Goal: Task Accomplishment & Management: Use online tool/utility

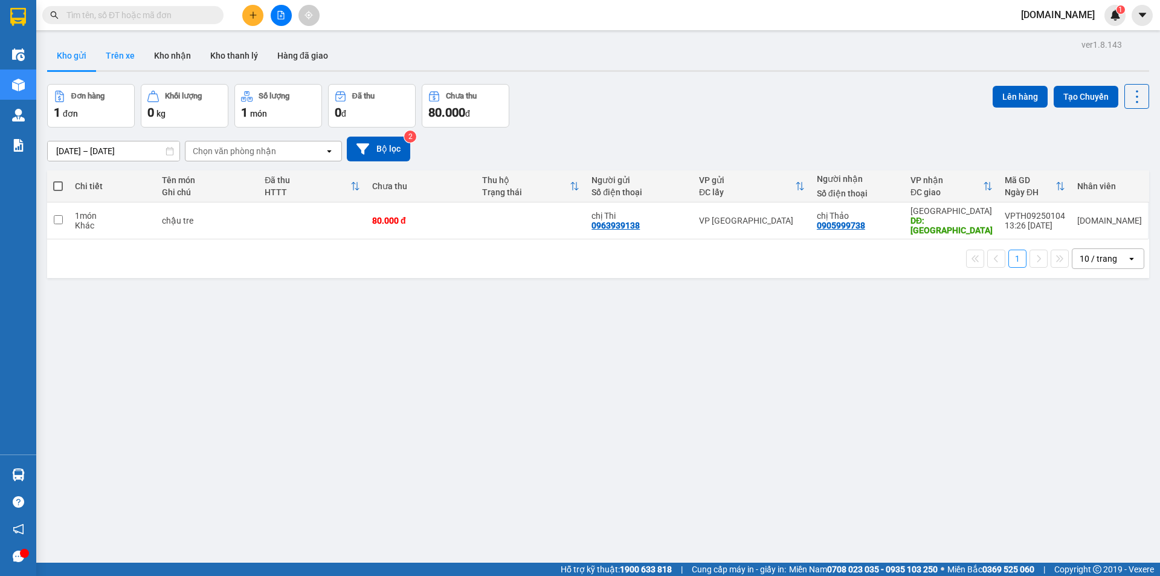
click at [122, 64] on button "Trên xe" at bounding box center [120, 55] width 48 height 29
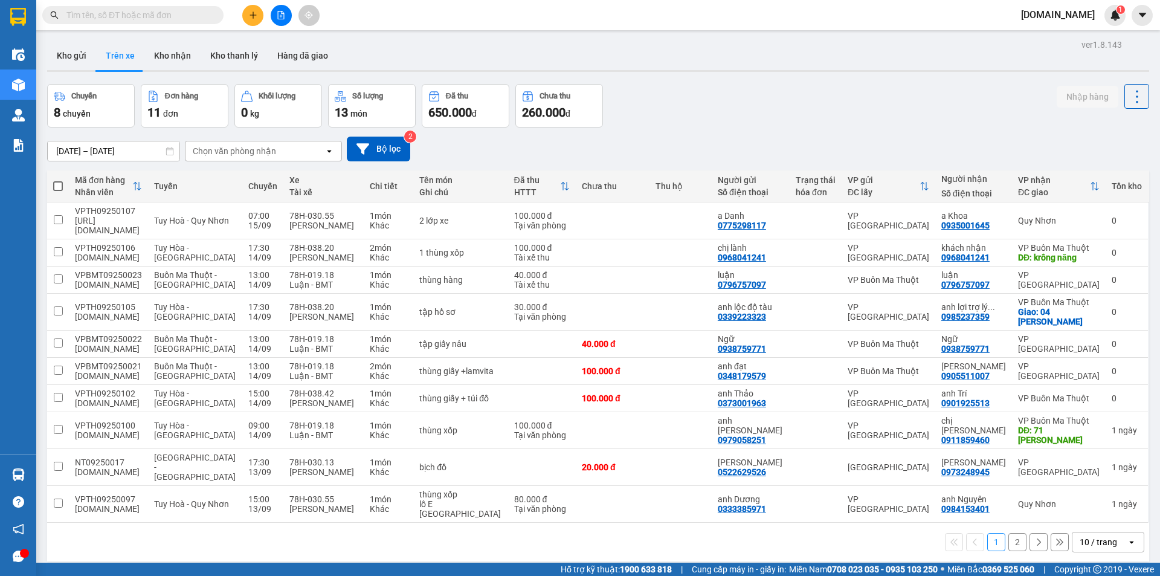
click at [1010, 533] on button "2" at bounding box center [1017, 542] width 18 height 18
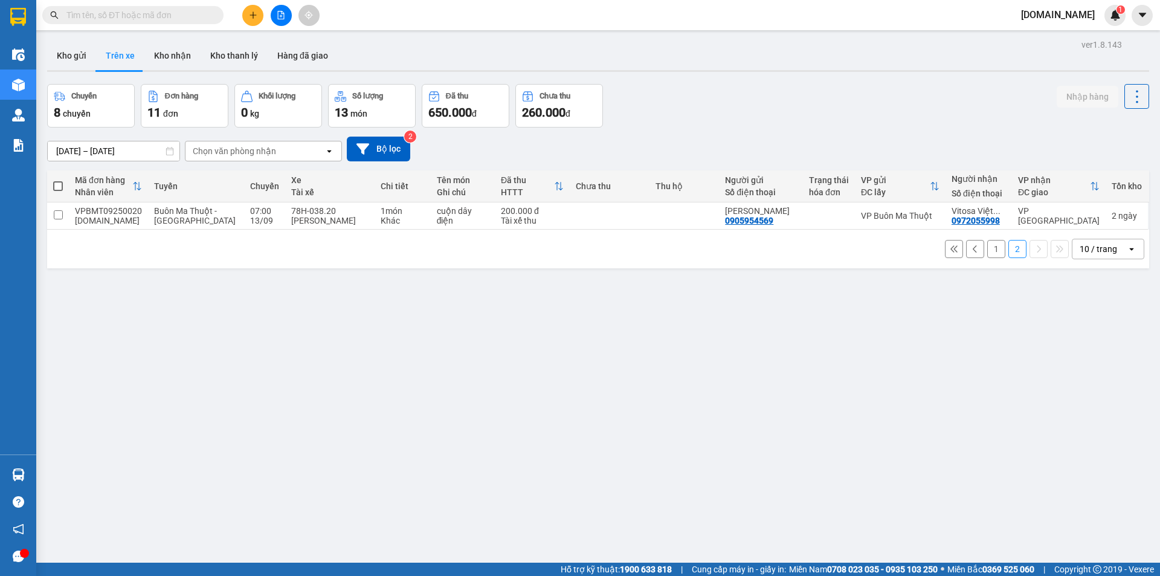
click at [988, 249] on button "1" at bounding box center [996, 249] width 18 height 18
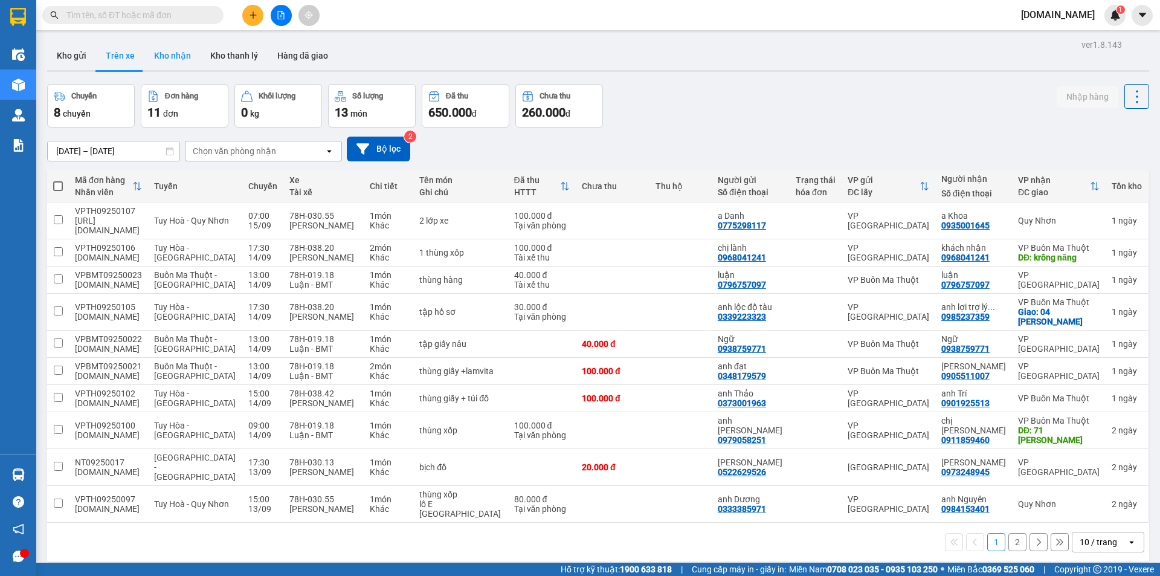
click at [179, 62] on button "Kho nhận" at bounding box center [172, 55] width 56 height 29
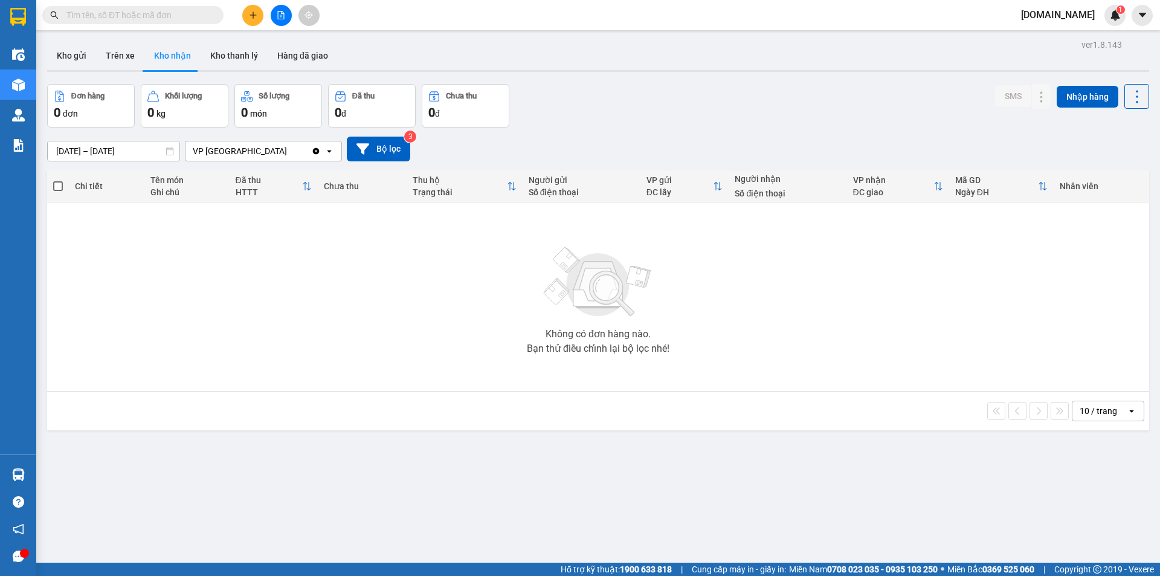
drag, startPoint x: 273, startPoint y: 144, endPoint x: 274, endPoint y: 150, distance: 6.2
click at [274, 150] on div "VP Tuy Hòa" at bounding box center [248, 150] width 126 height 19
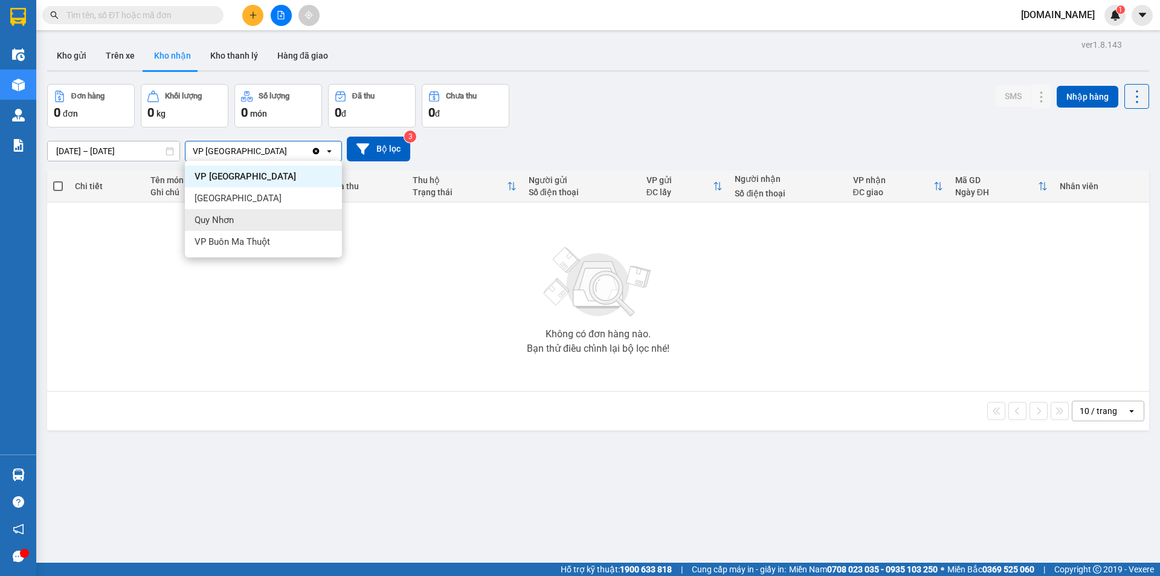
click at [288, 211] on div "Quy Nhơn" at bounding box center [263, 220] width 157 height 22
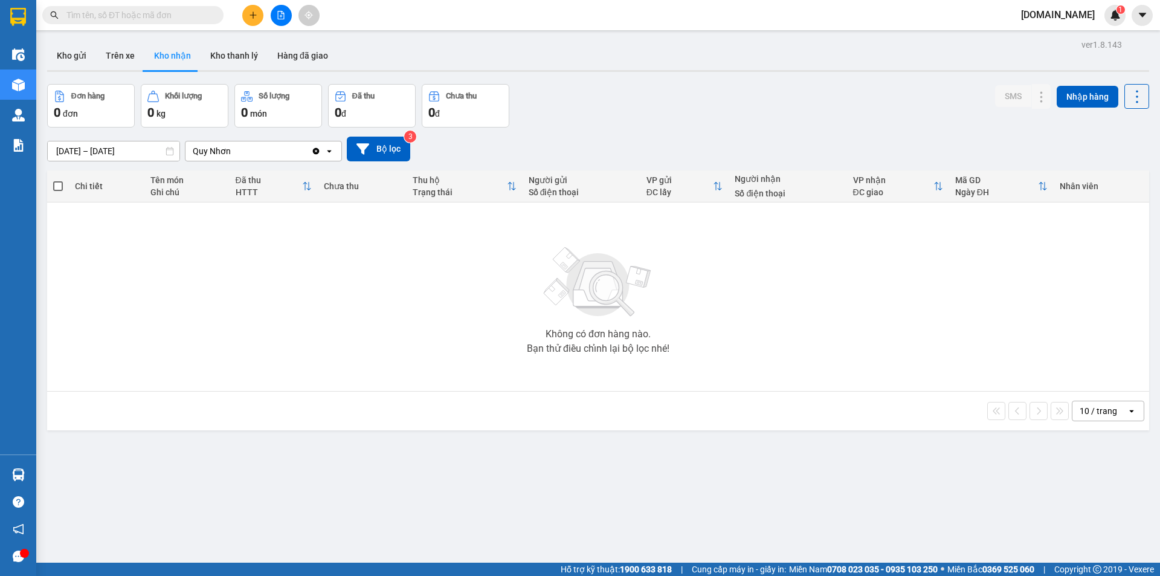
click at [274, 146] on div "Quy Nhơn" at bounding box center [248, 150] width 126 height 19
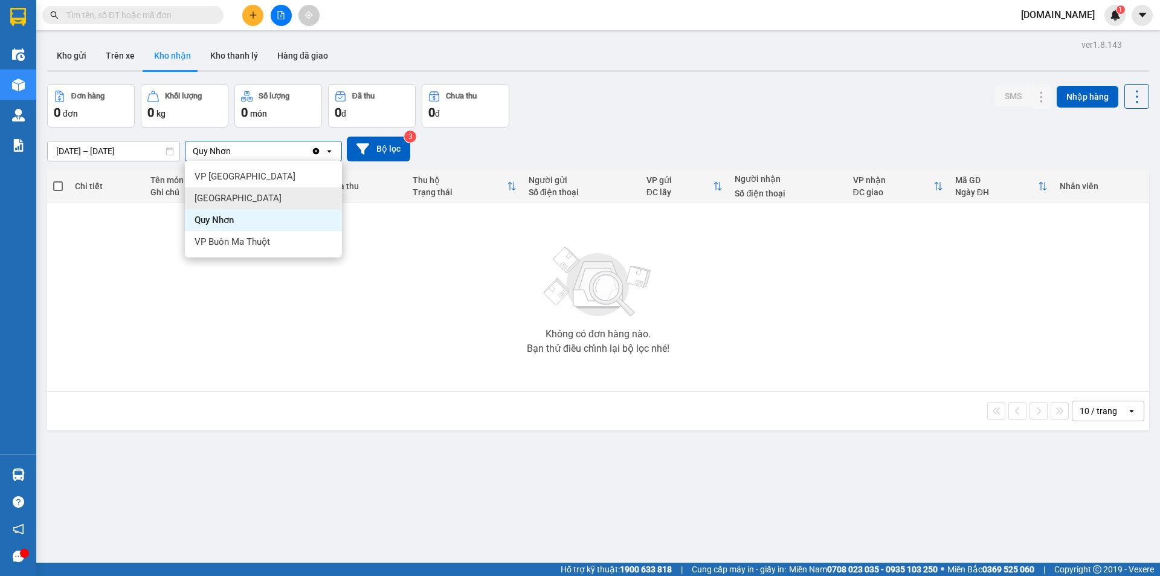
drag, startPoint x: 284, startPoint y: 206, endPoint x: 253, endPoint y: 165, distance: 51.3
click at [282, 199] on div "Nha Trang" at bounding box center [263, 198] width 157 height 22
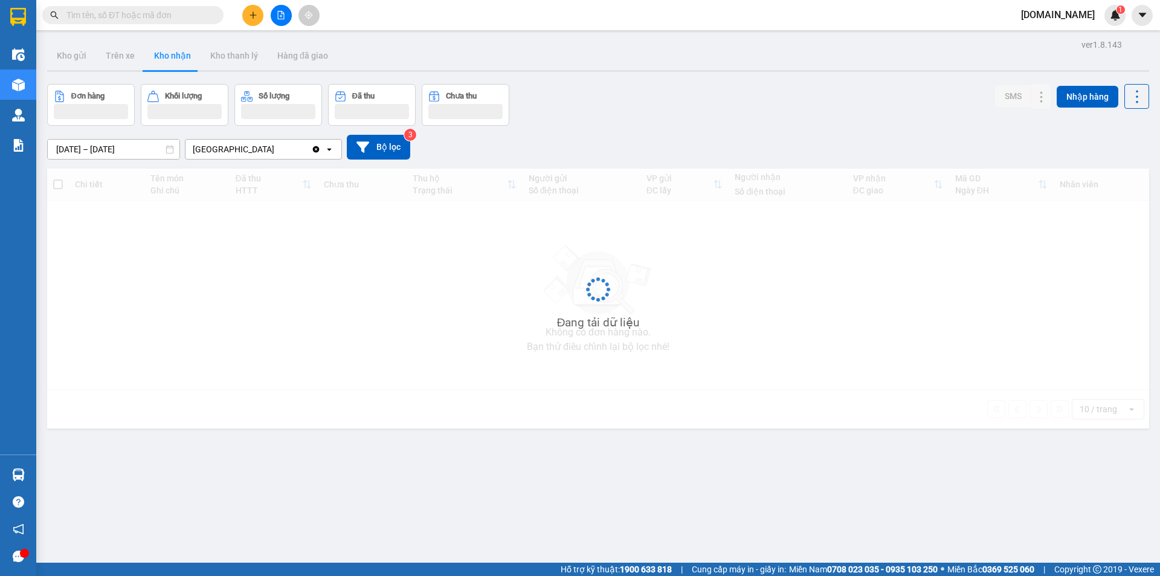
click at [256, 149] on div "Nha Trang" at bounding box center [248, 149] width 126 height 19
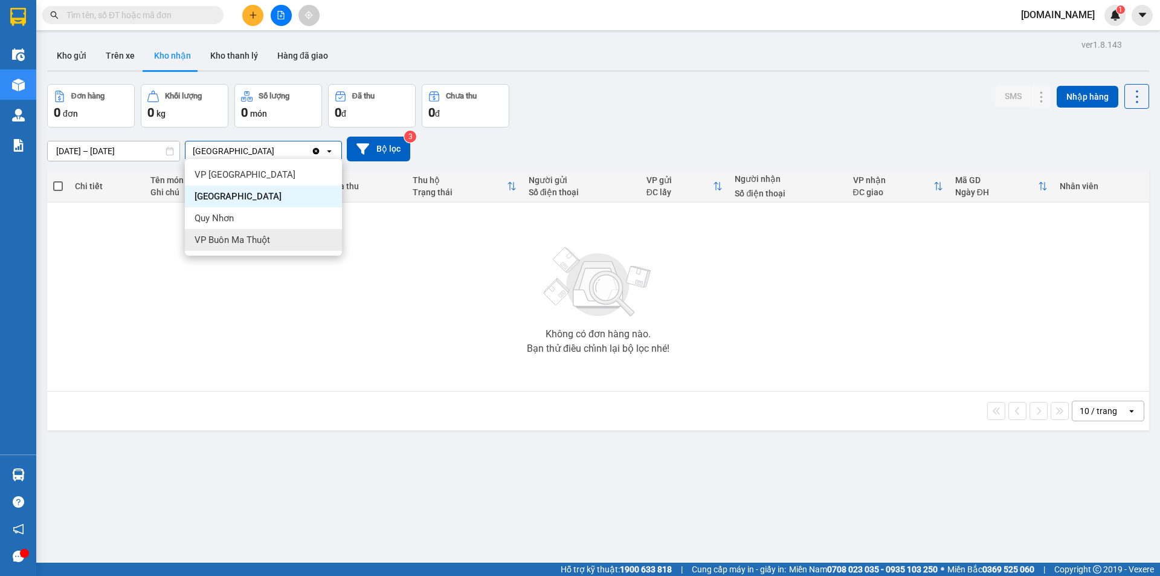
click at [295, 239] on div "VP Buôn Ma Thuột" at bounding box center [263, 240] width 157 height 22
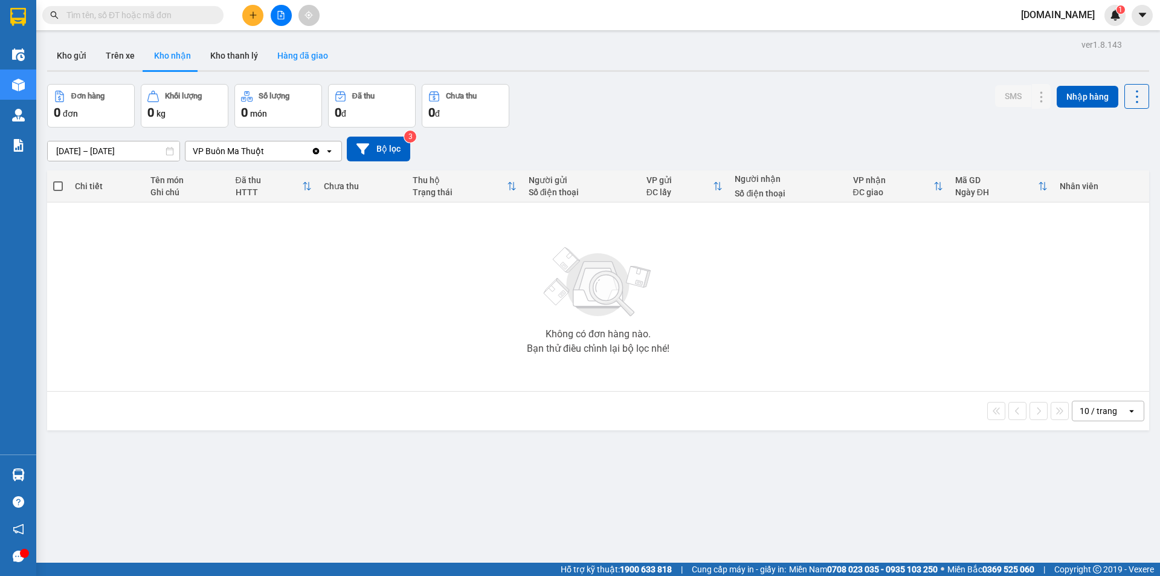
click at [304, 59] on button "Hàng đã giao" at bounding box center [303, 55] width 70 height 29
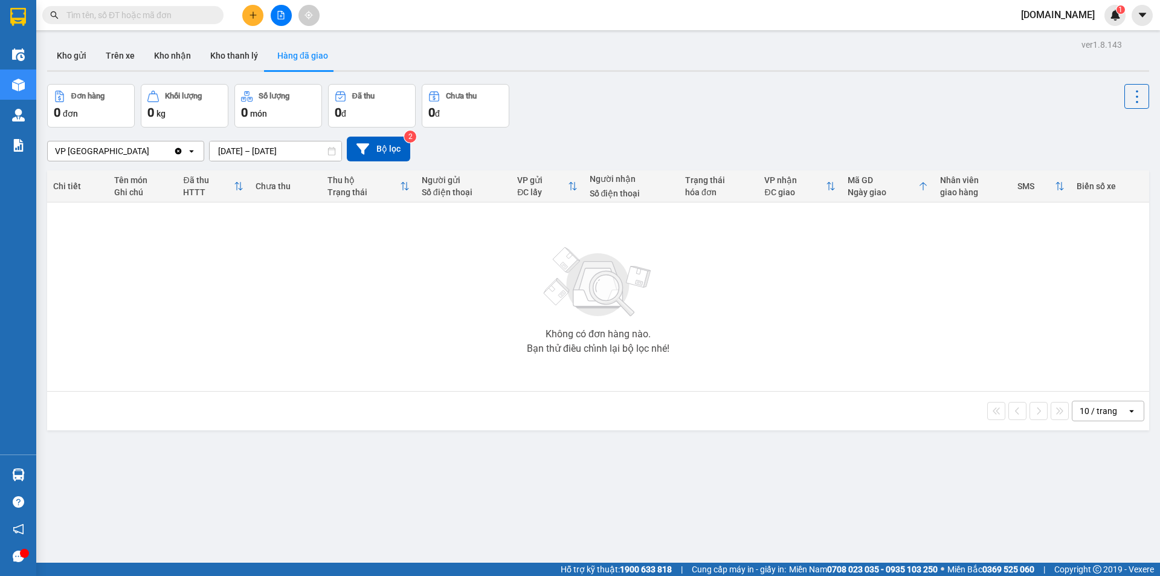
click at [254, 149] on input "13/09/2025 – 15/09/2025" at bounding box center [276, 150] width 132 height 19
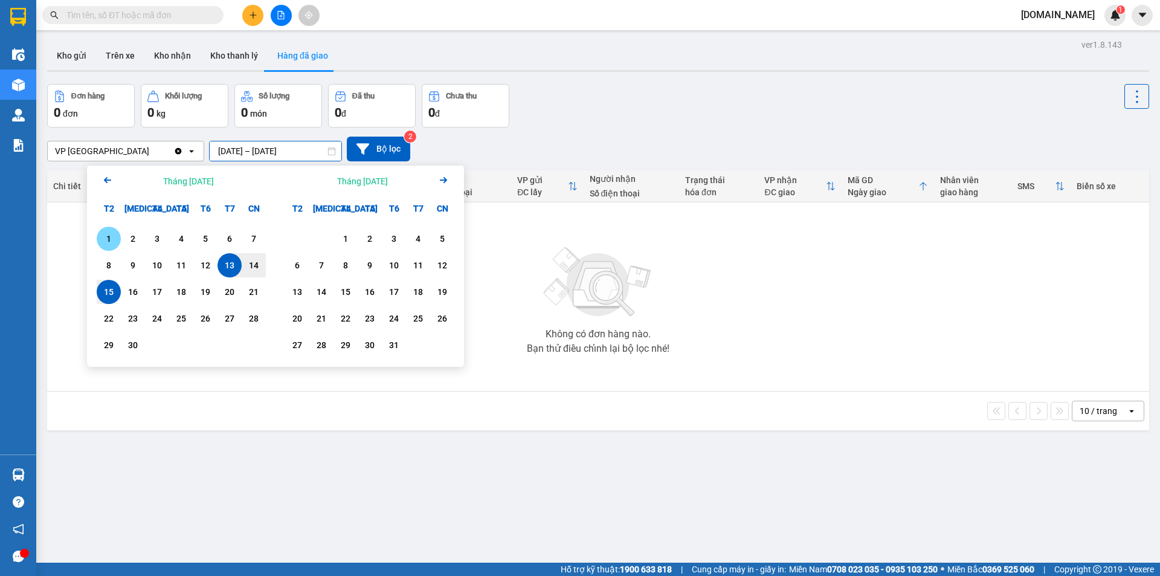
click at [103, 242] on div "1" at bounding box center [108, 238] width 17 height 14
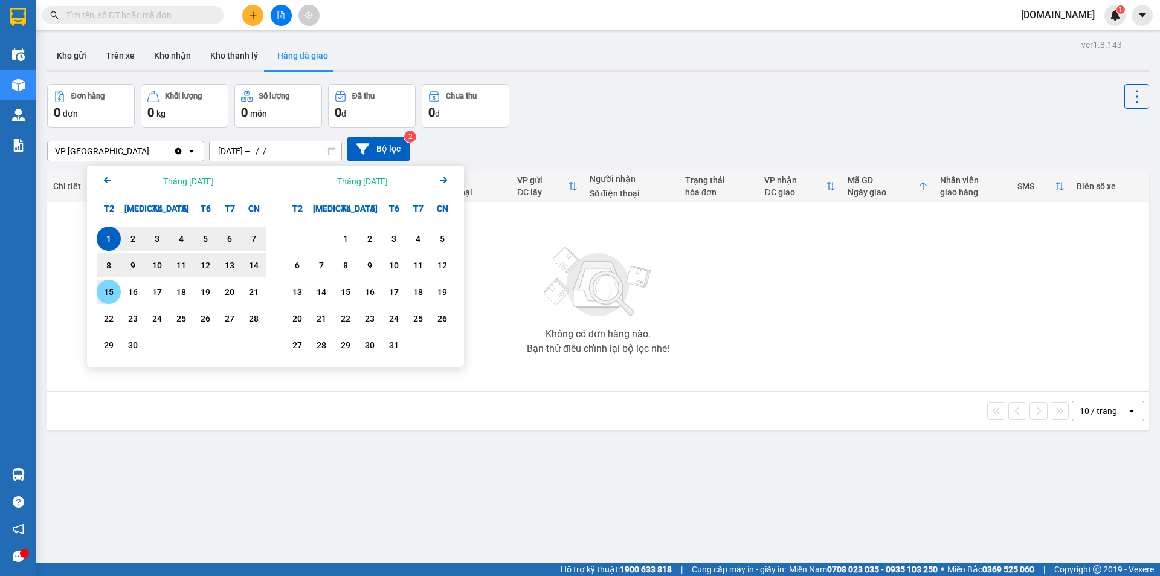
drag, startPoint x: 111, startPoint y: 289, endPoint x: 107, endPoint y: 284, distance: 6.5
click at [111, 290] on div "15" at bounding box center [108, 292] width 17 height 14
type input "01/09/2025 – 15/09/2025"
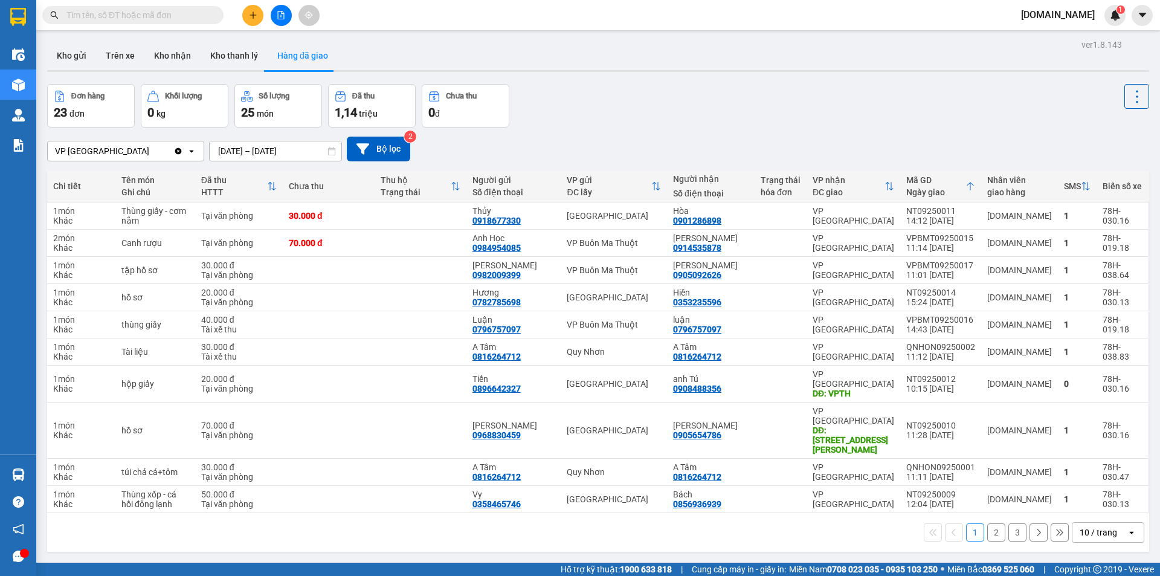
click at [150, 156] on div "VP Tuy Hòa" at bounding box center [111, 150] width 126 height 19
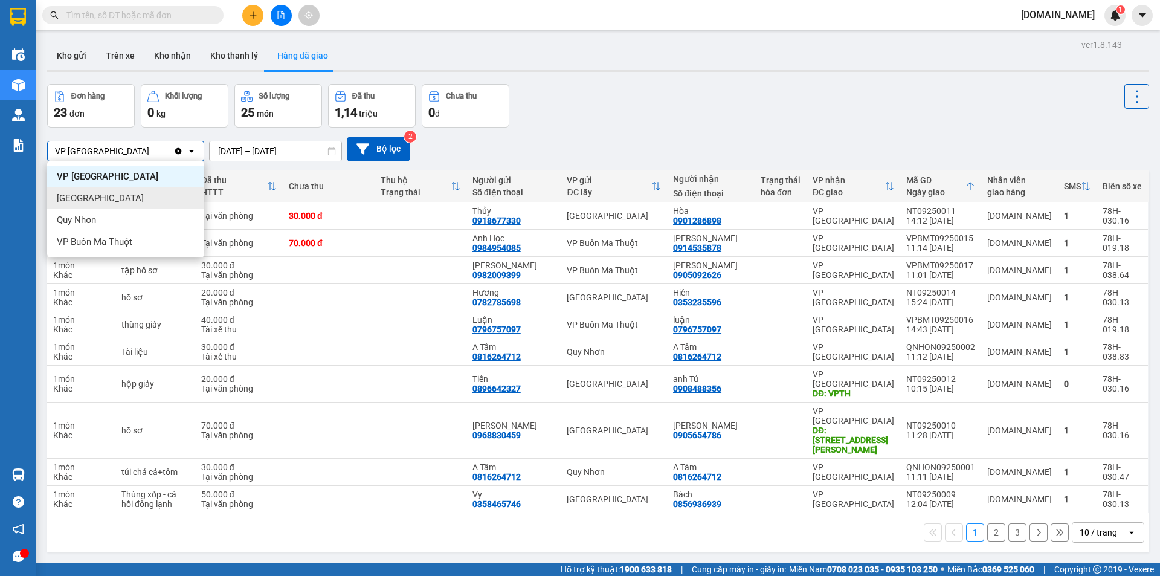
click at [180, 204] on div "Nha Trang" at bounding box center [125, 198] width 157 height 22
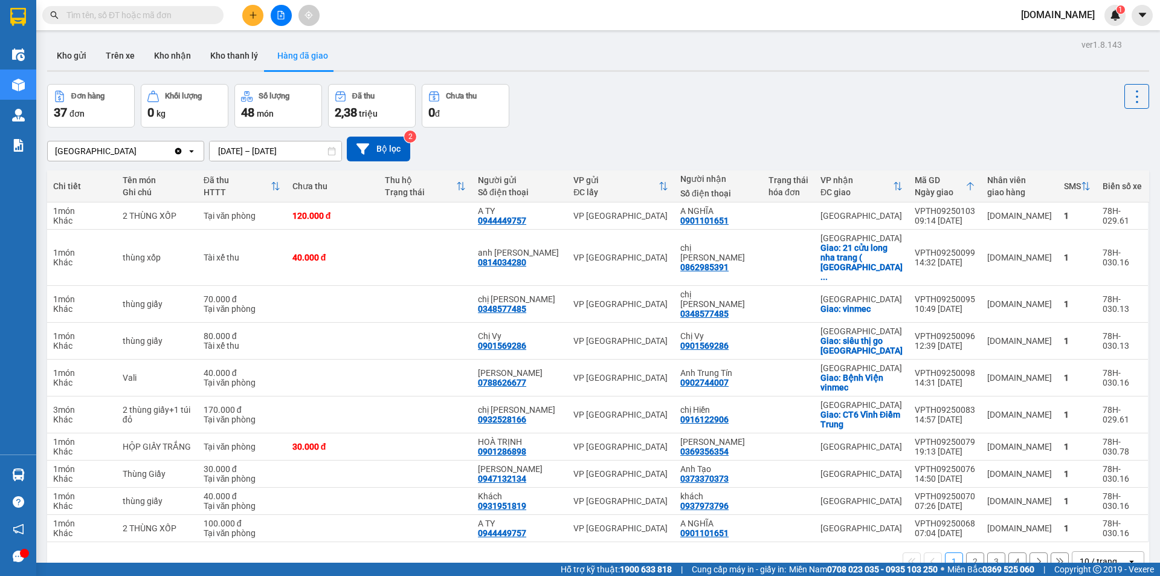
click at [126, 159] on div "Nha Trang" at bounding box center [111, 150] width 126 height 19
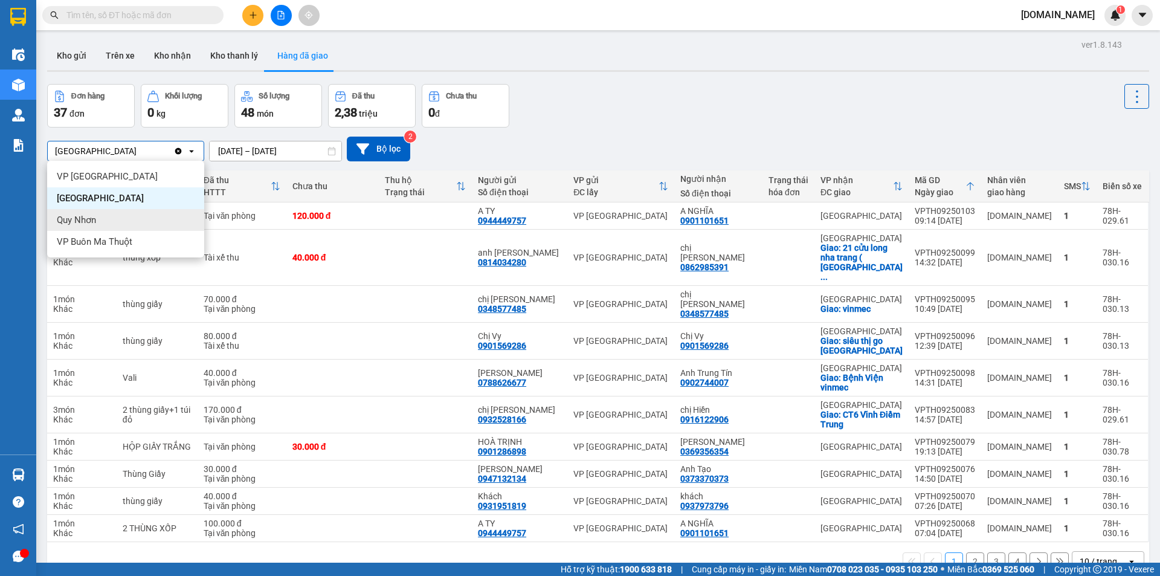
click at [152, 219] on div "Quy Nhơn" at bounding box center [125, 220] width 157 height 22
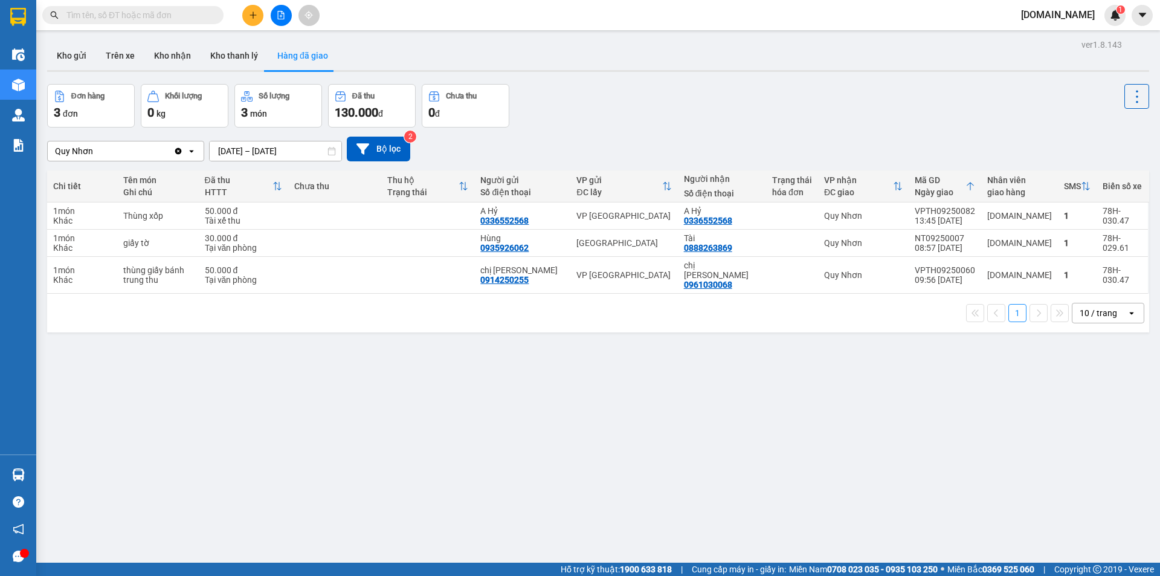
click at [141, 152] on div "Quy Nhơn" at bounding box center [111, 150] width 126 height 19
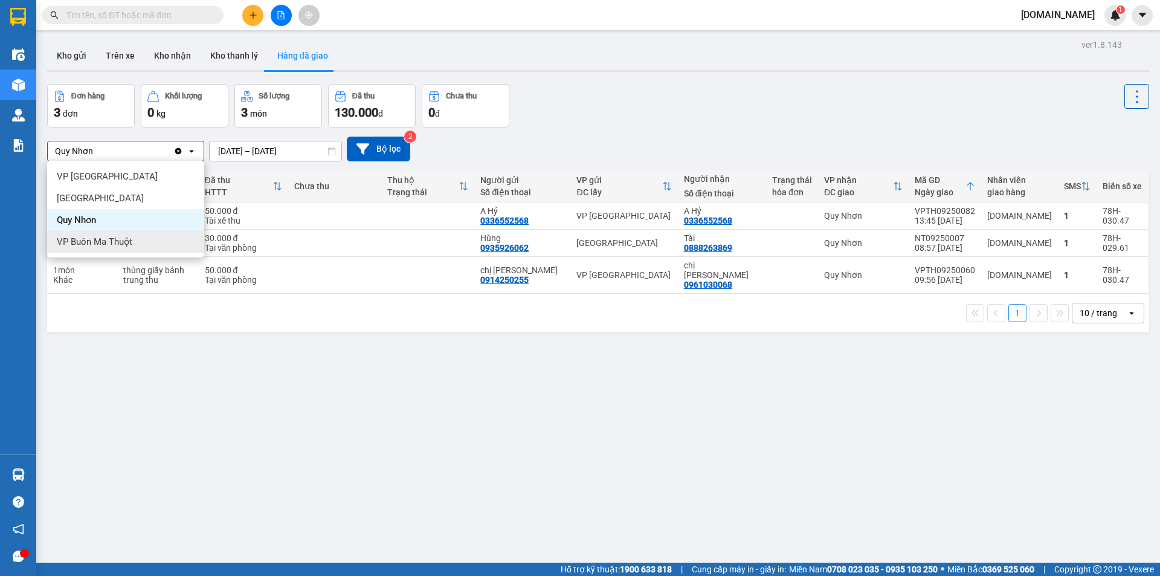
click at [135, 246] on div "VP Buôn Ma Thuột" at bounding box center [125, 242] width 157 height 22
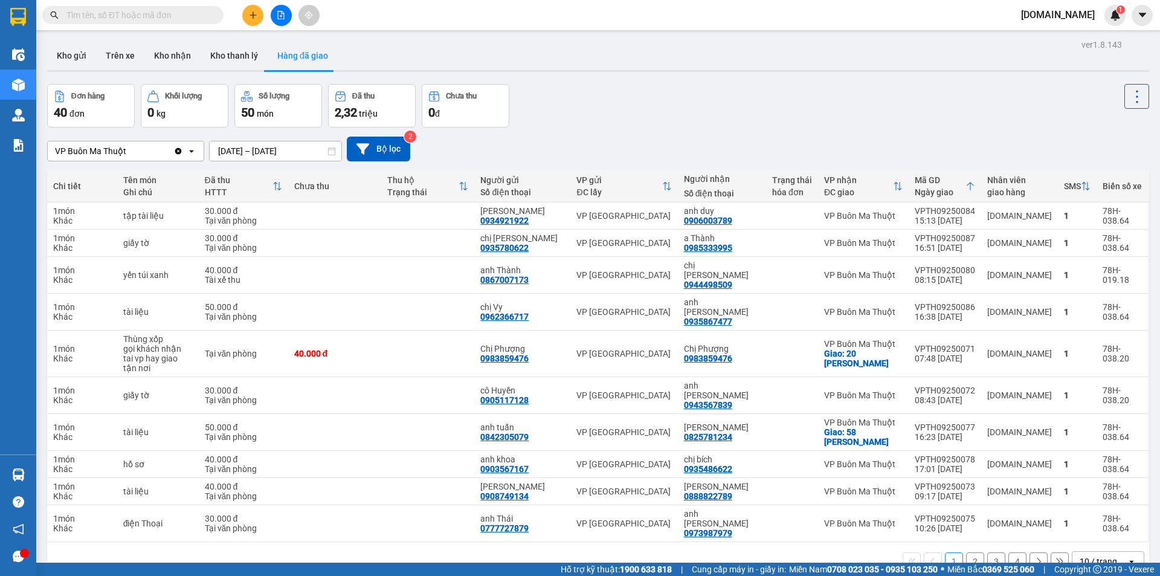
click at [136, 150] on div "VP Buôn Ma Thuột" at bounding box center [111, 150] width 126 height 19
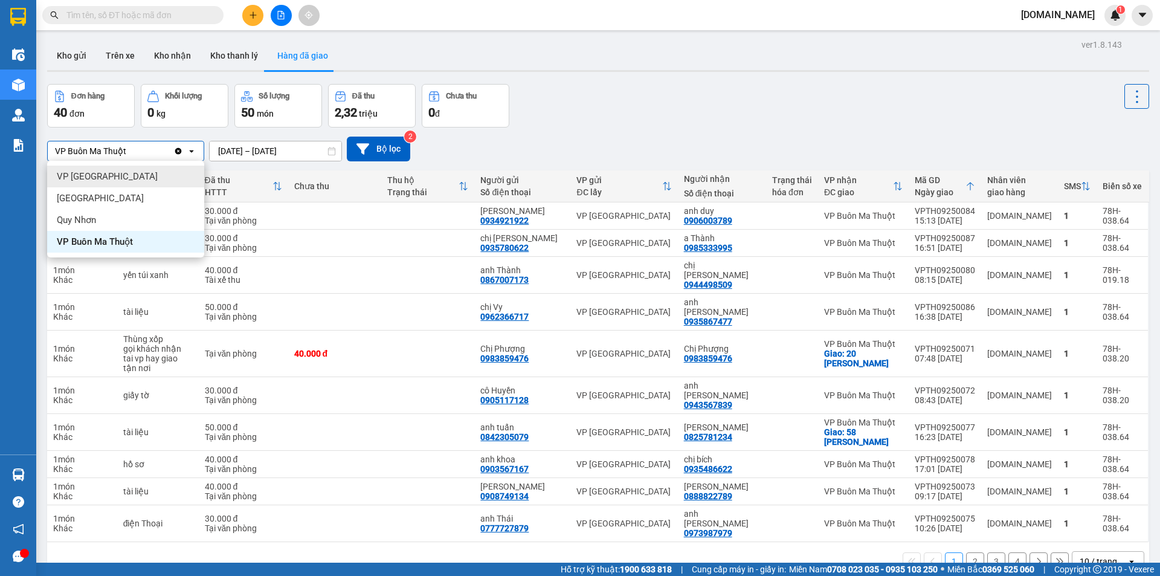
click at [190, 150] on icon "open" at bounding box center [192, 151] width 10 height 10
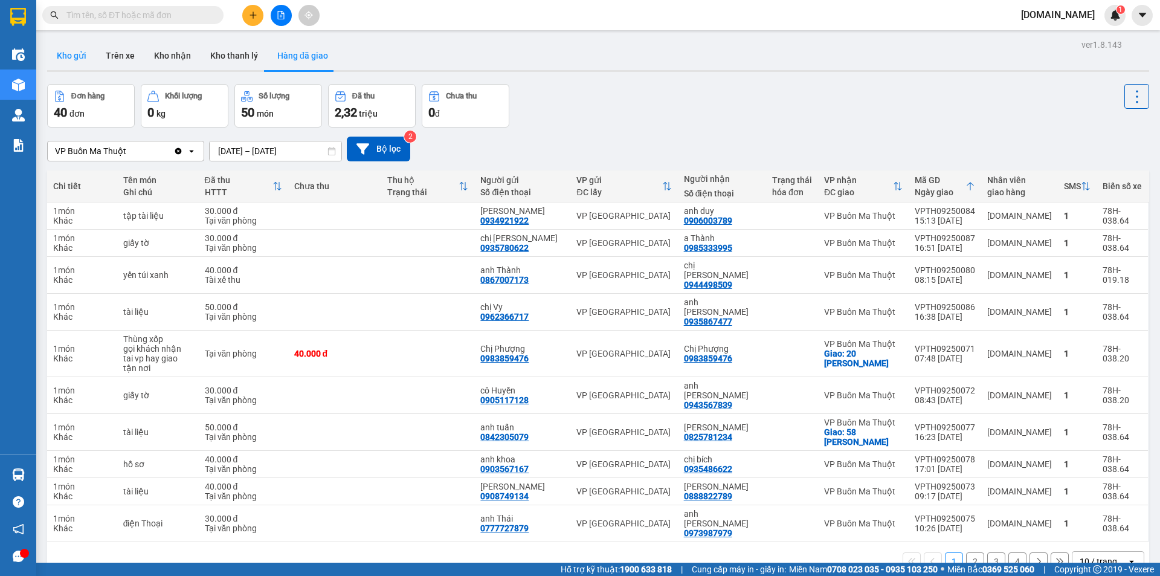
click at [76, 60] on button "Kho gửi" at bounding box center [71, 55] width 49 height 29
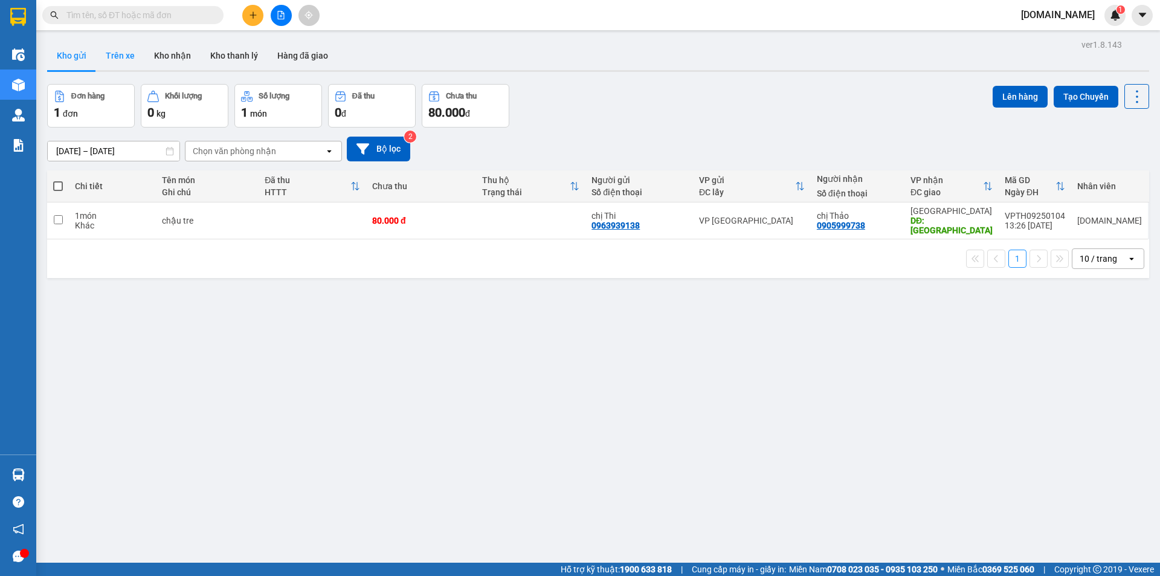
click at [111, 63] on button "Trên xe" at bounding box center [120, 55] width 48 height 29
click at [781, 233] on td "VP Tuy Hòa" at bounding box center [752, 220] width 118 height 37
checkbox input "true"
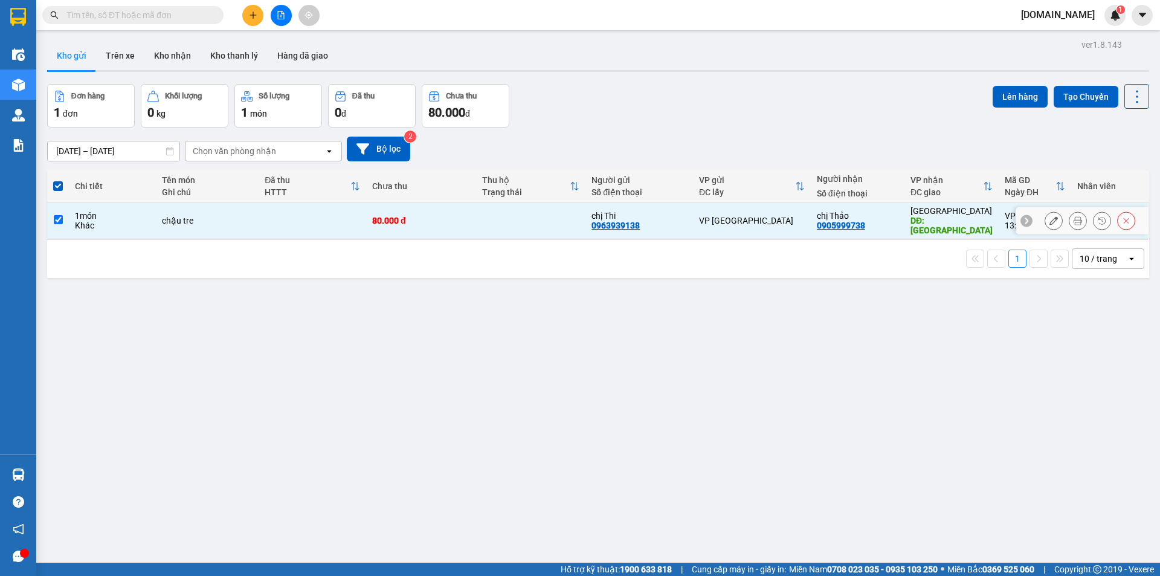
click at [1045, 222] on button at bounding box center [1053, 220] width 17 height 21
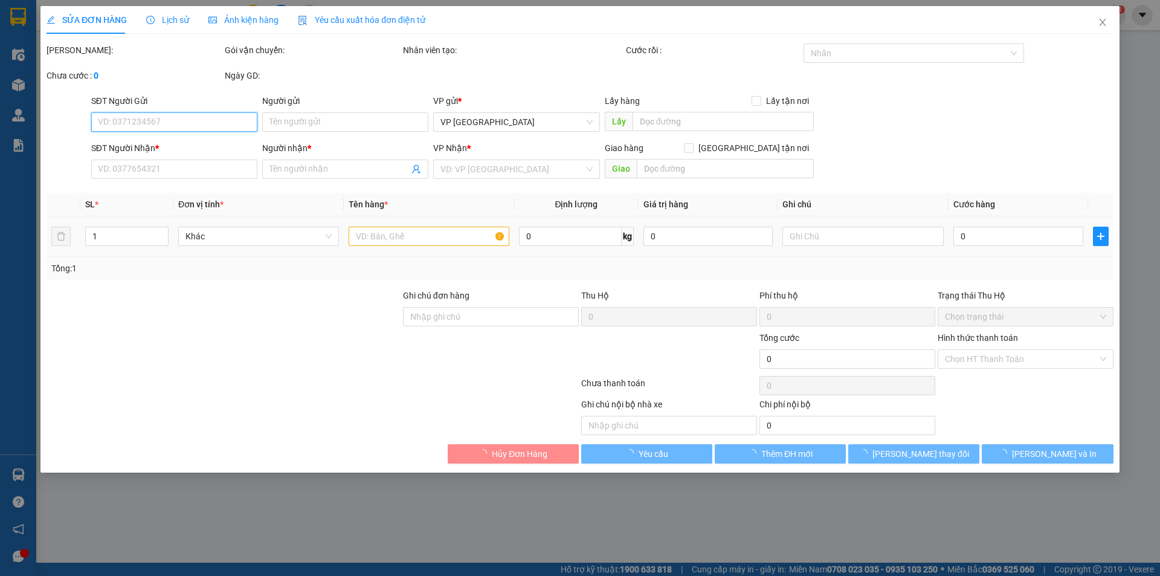
type input "0963939138"
type input "chị Thi"
type input "0905999738"
type input "chị Thảo"
type input "chợ đầm Nha Trang"
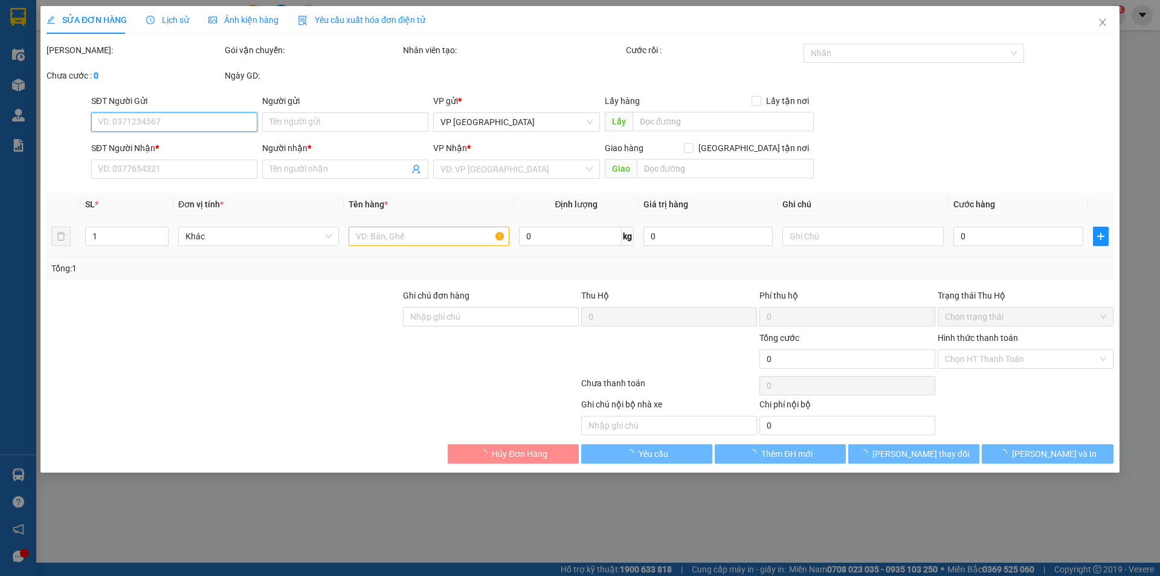
type input "80.000"
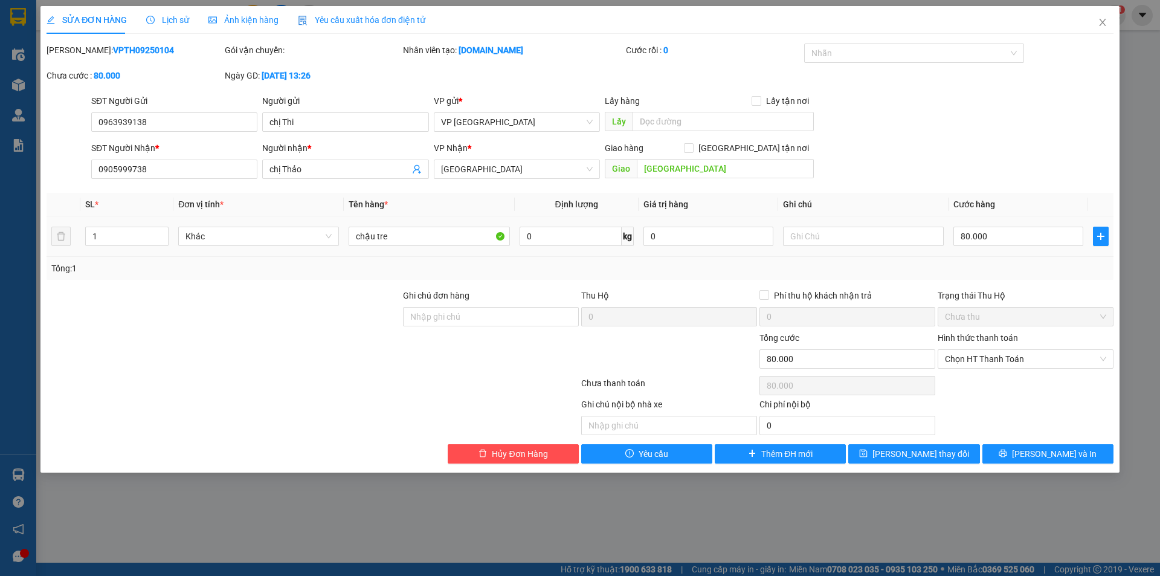
click at [167, 21] on span "Lịch sử" at bounding box center [167, 20] width 43 height 10
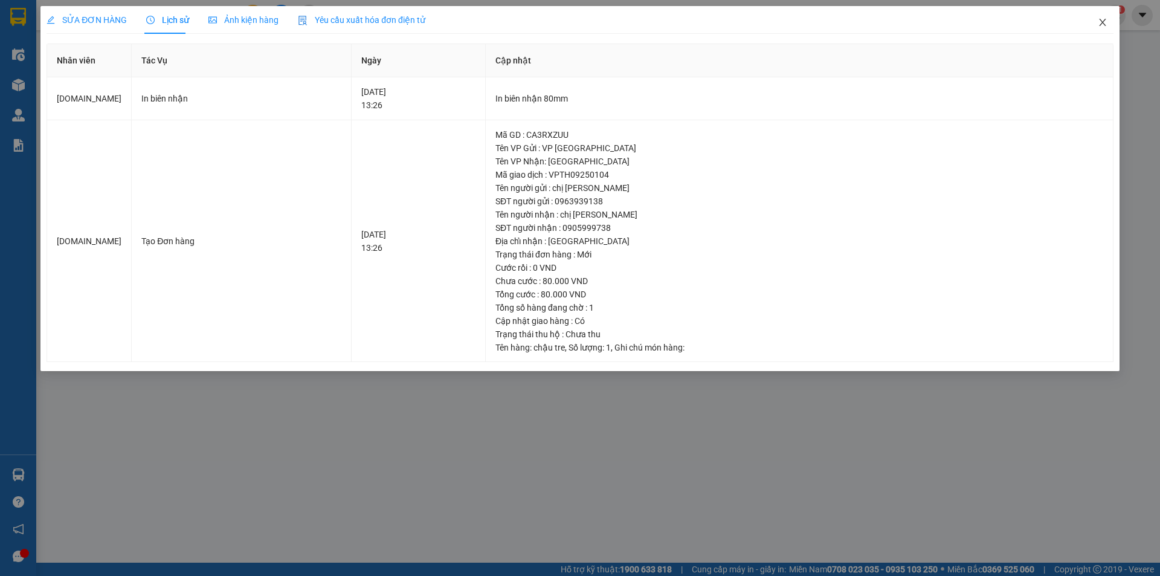
click at [1098, 24] on icon "close" at bounding box center [1103, 23] width 10 height 10
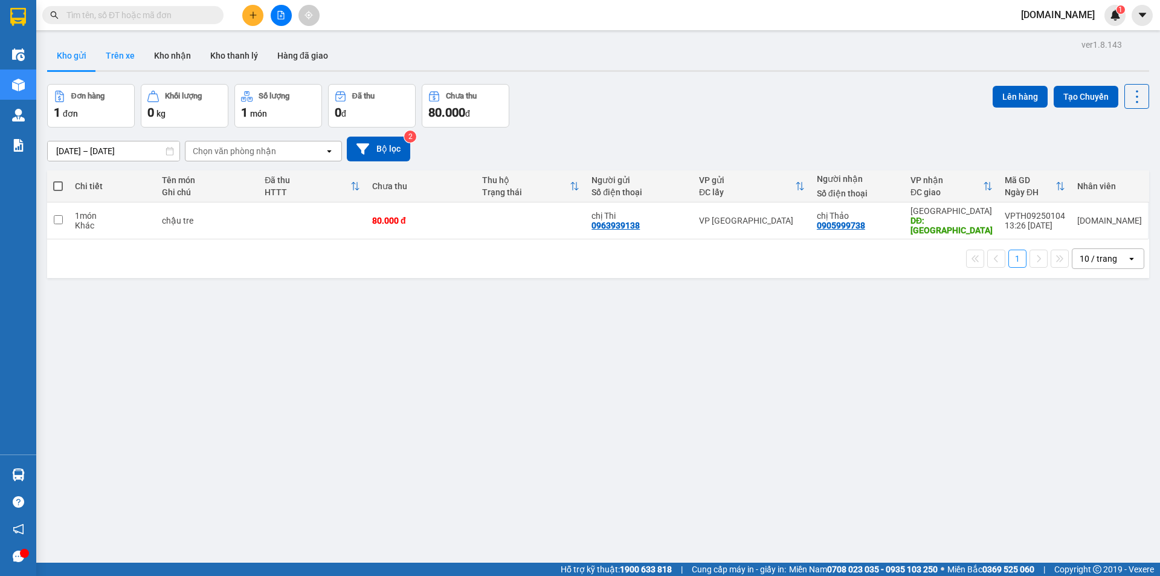
click at [130, 47] on button "Trên xe" at bounding box center [120, 55] width 48 height 29
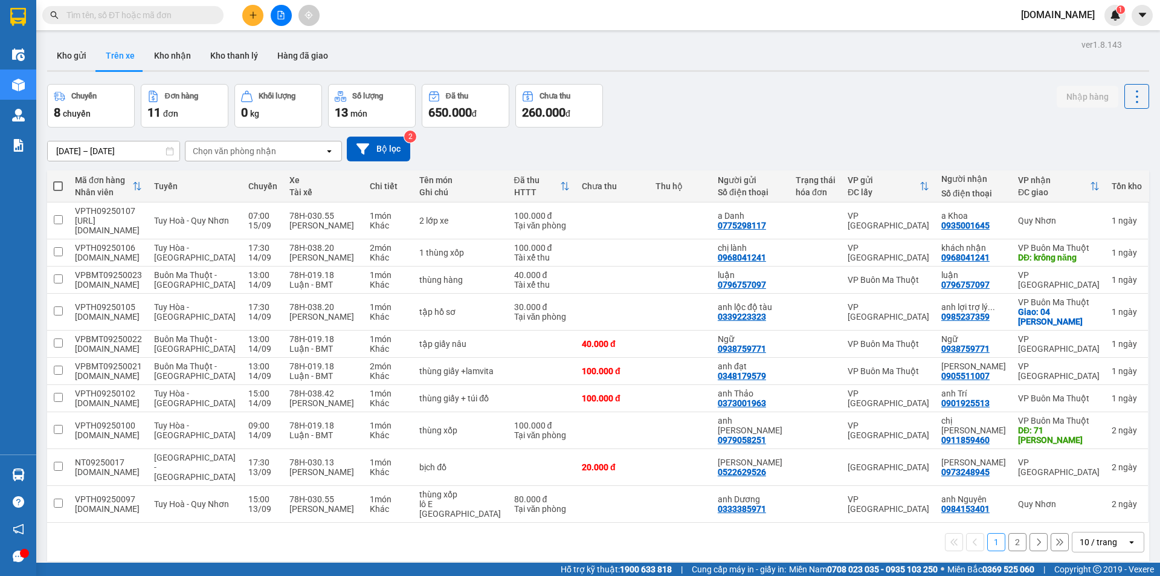
click at [1008, 533] on button "2" at bounding box center [1017, 542] width 18 height 18
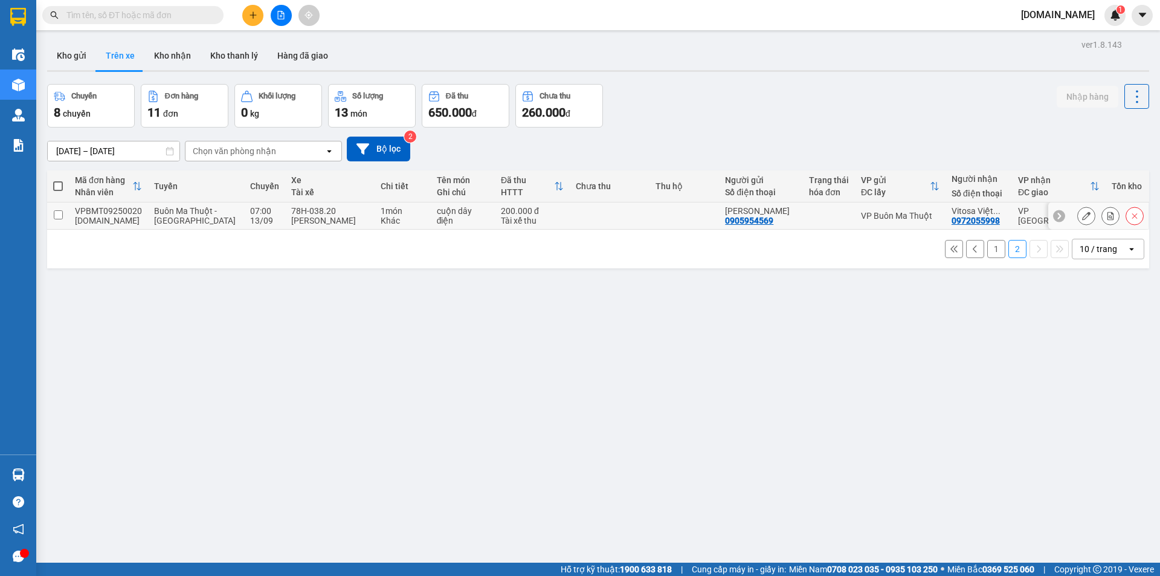
click at [840, 217] on div at bounding box center [829, 216] width 40 height 10
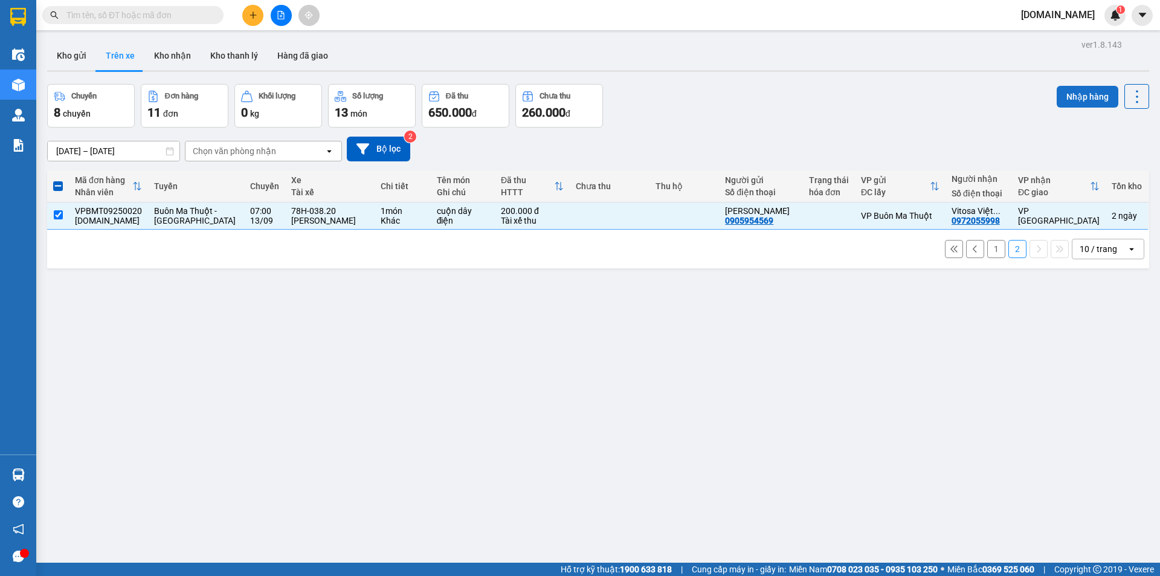
click at [1072, 91] on button "Nhập hàng" at bounding box center [1088, 97] width 62 height 22
checkbox input "false"
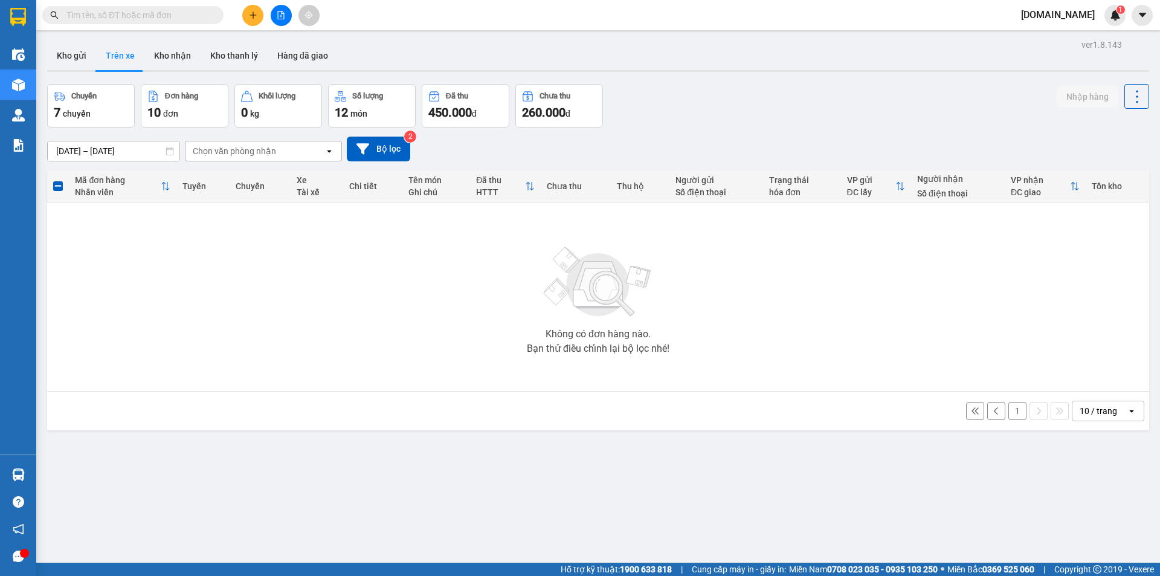
click at [1008, 411] on button "1" at bounding box center [1017, 411] width 18 height 18
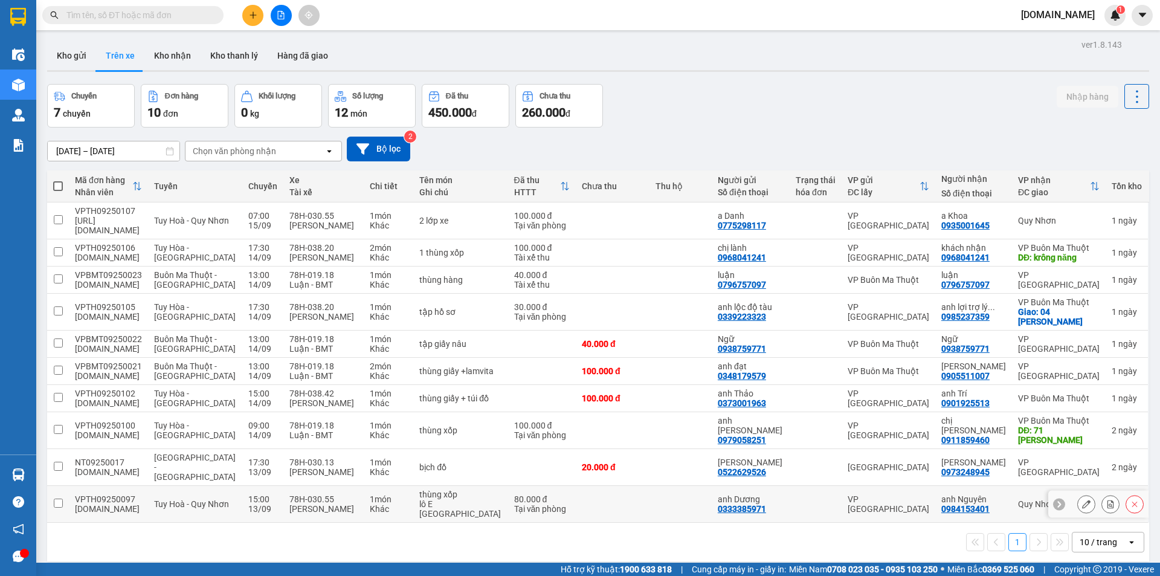
click at [906, 486] on td "VP Tuy Hòa" at bounding box center [889, 504] width 94 height 37
checkbox input "true"
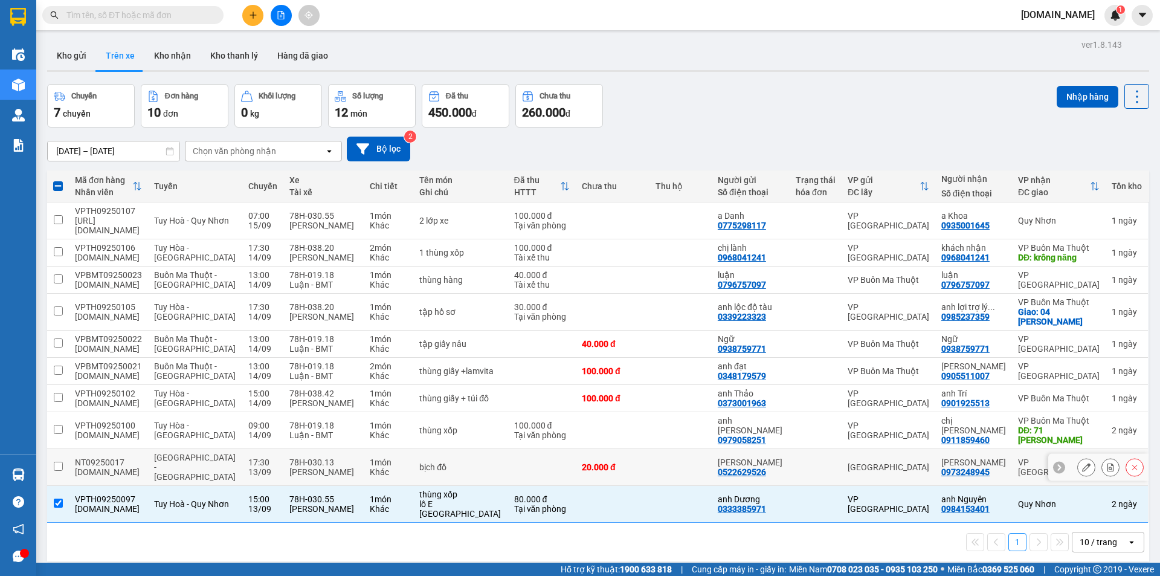
click at [894, 462] on div "Nha Trang" at bounding box center [889, 467] width 82 height 10
checkbox input "true"
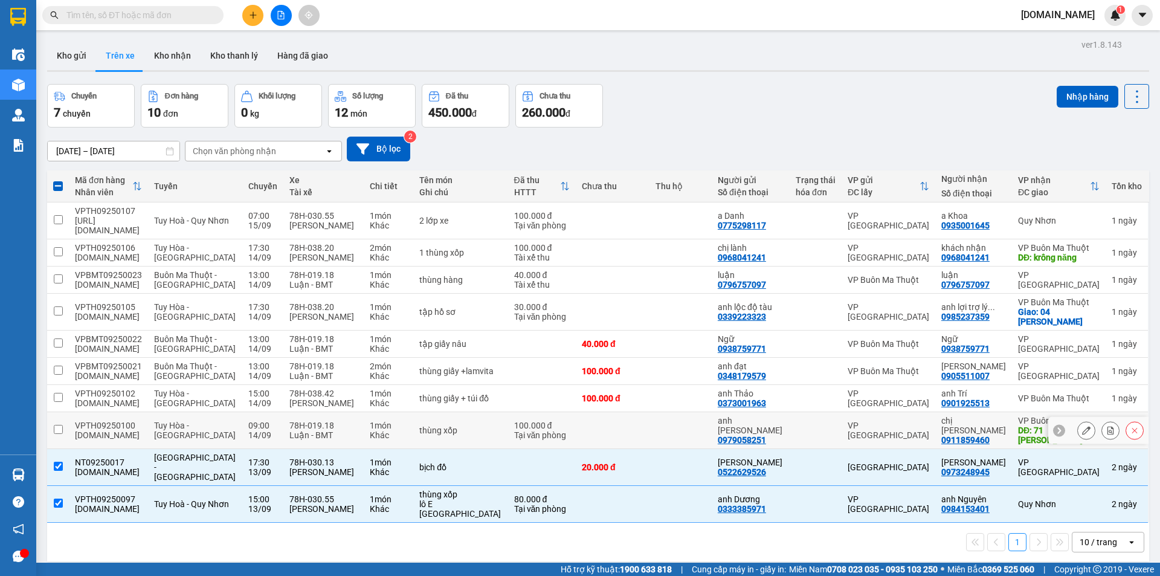
click at [938, 425] on td "chị Hà Nhất 0911859460" at bounding box center [973, 430] width 77 height 37
checkbox input "true"
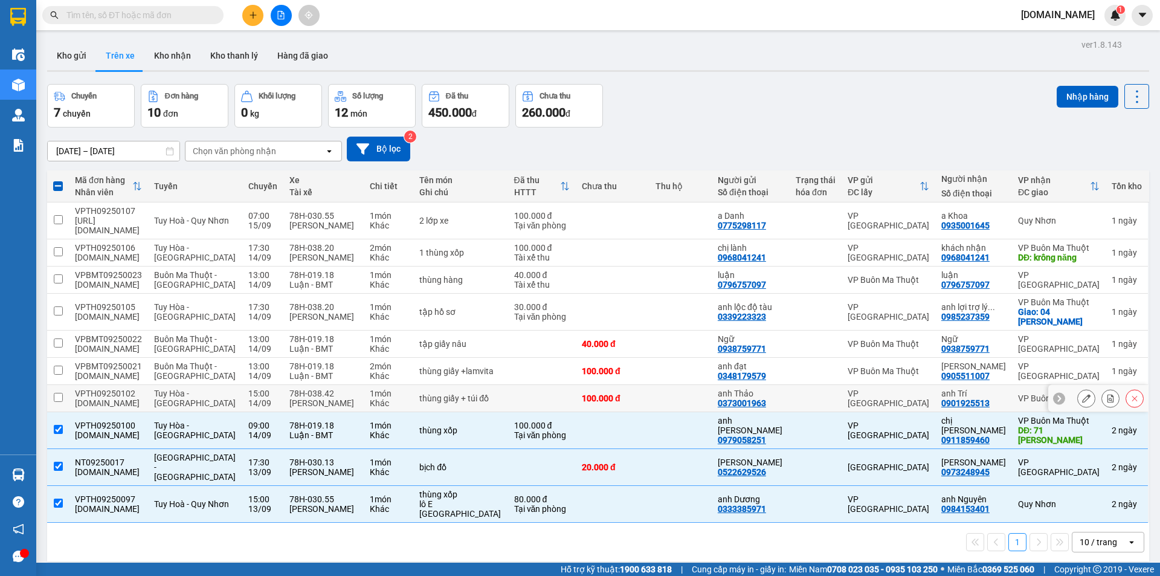
click at [919, 391] on td "VP Tuy Hòa" at bounding box center [889, 398] width 94 height 27
checkbox input "true"
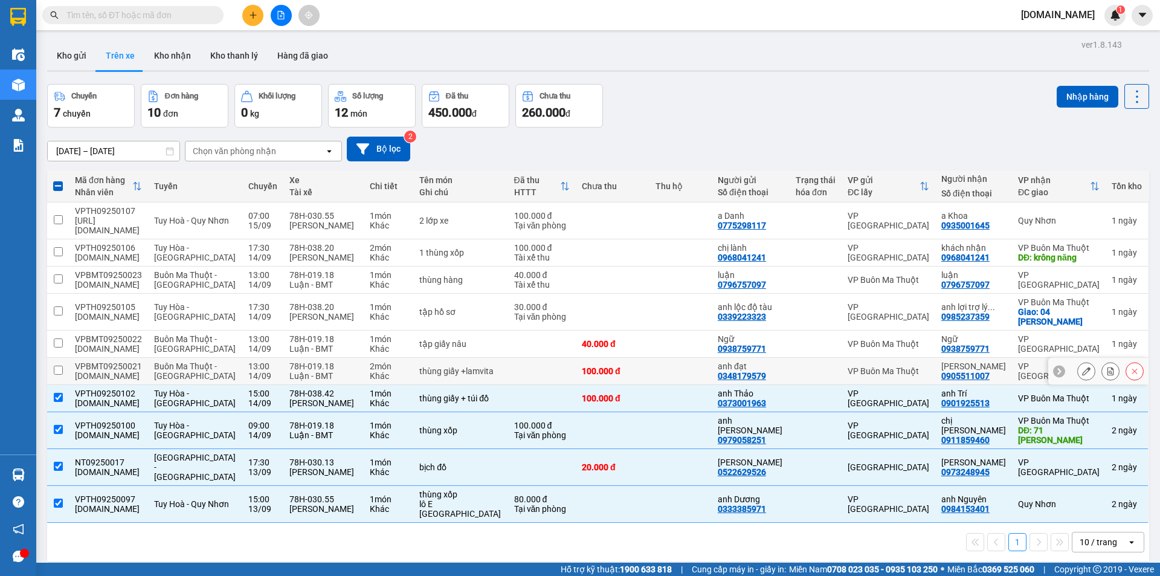
click at [935, 358] on td "VP Buôn Ma Thuột" at bounding box center [889, 371] width 94 height 27
checkbox input "true"
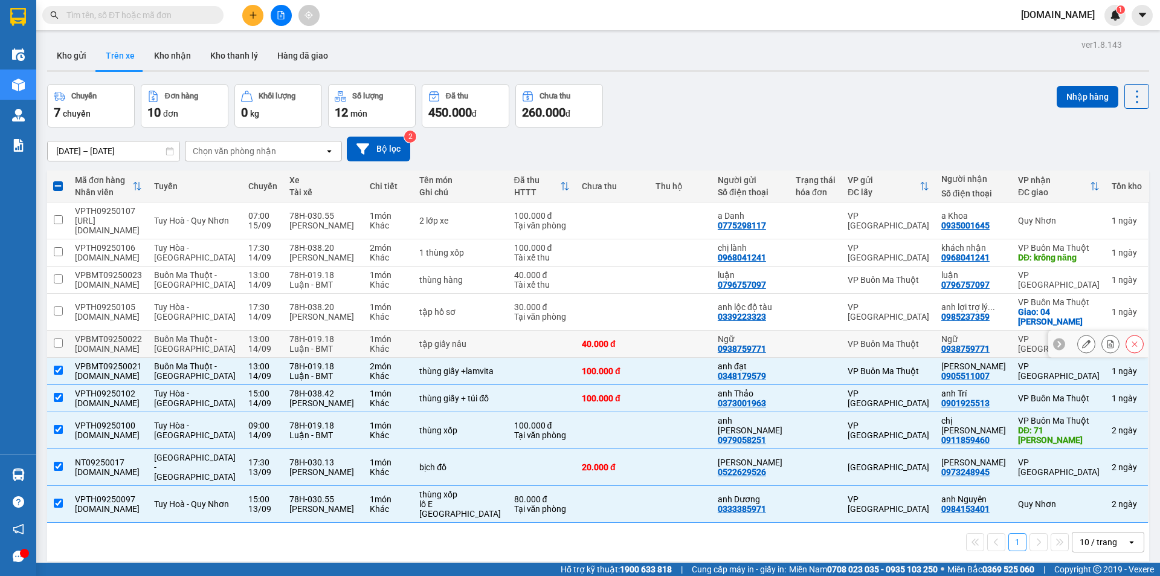
click at [929, 339] on div "VP Buôn Ma Thuột" at bounding box center [889, 344] width 82 height 10
checkbox input "true"
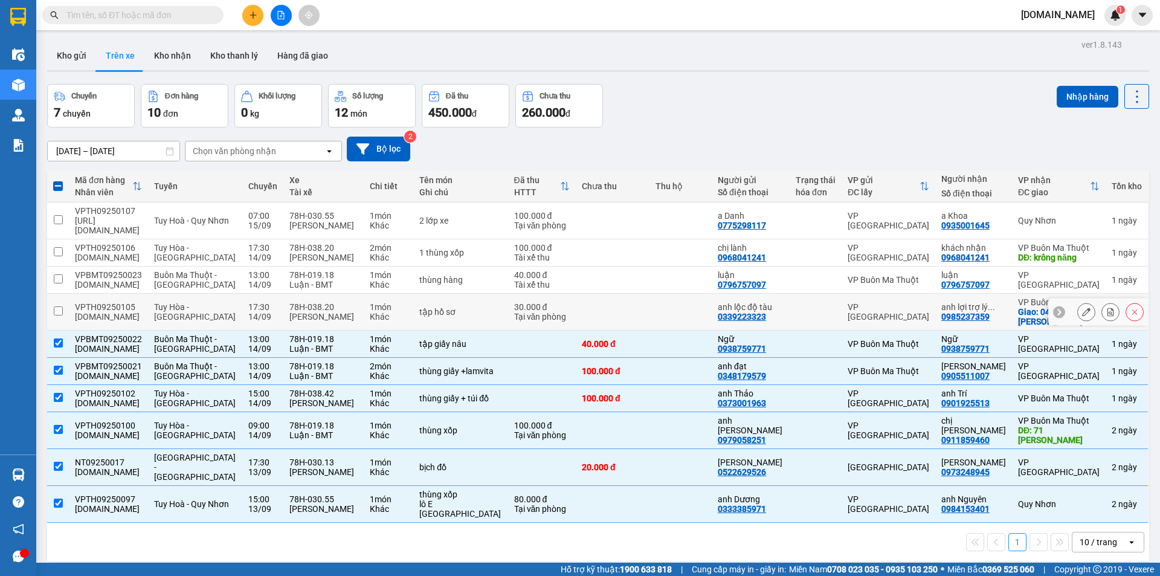
click at [897, 302] on div "VP Tuy Hòa" at bounding box center [889, 311] width 82 height 19
checkbox input "true"
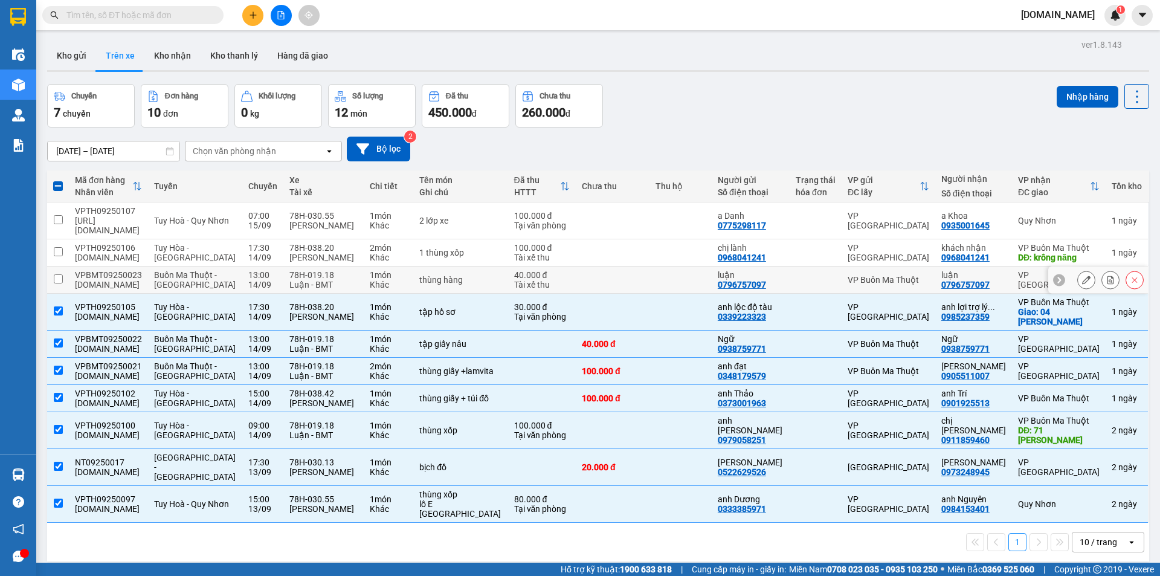
click at [900, 280] on td "VP Buôn Ma Thuột" at bounding box center [889, 279] width 94 height 27
checkbox input "true"
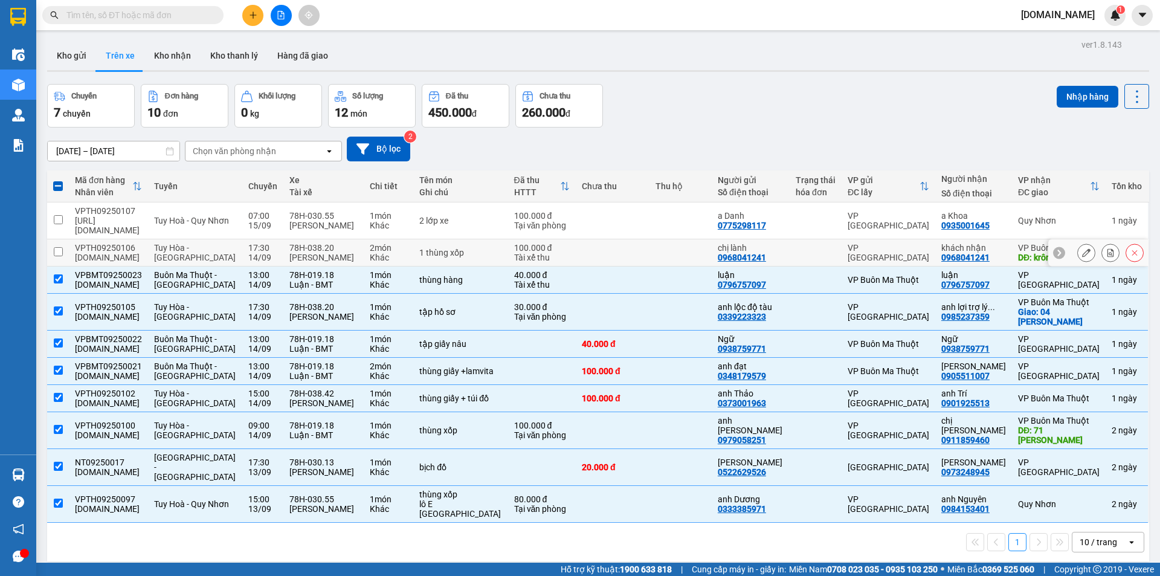
click at [917, 249] on td "VP Tuy Hòa" at bounding box center [889, 252] width 94 height 27
checkbox input "true"
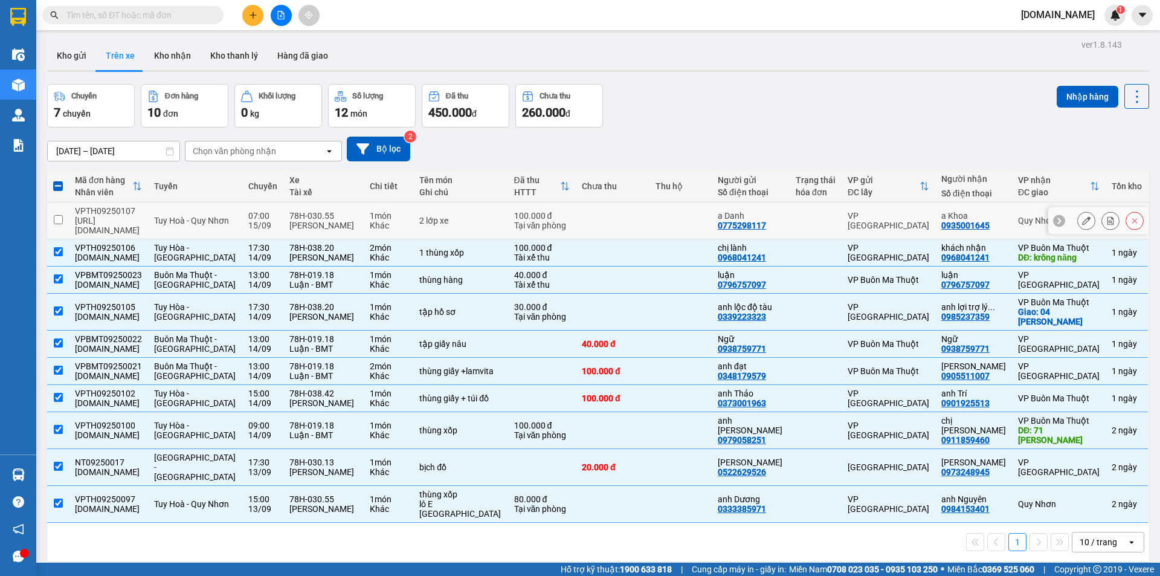
click at [916, 218] on div "VP Tuy Hòa" at bounding box center [889, 220] width 82 height 19
checkbox input "true"
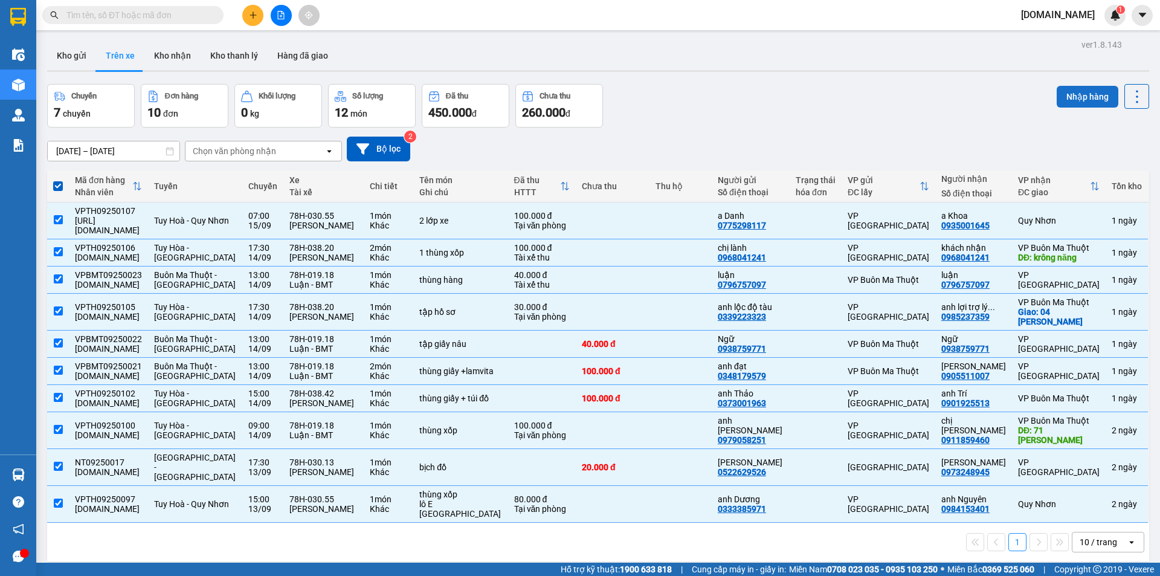
click at [1087, 98] on button "Nhập hàng" at bounding box center [1088, 97] width 62 height 22
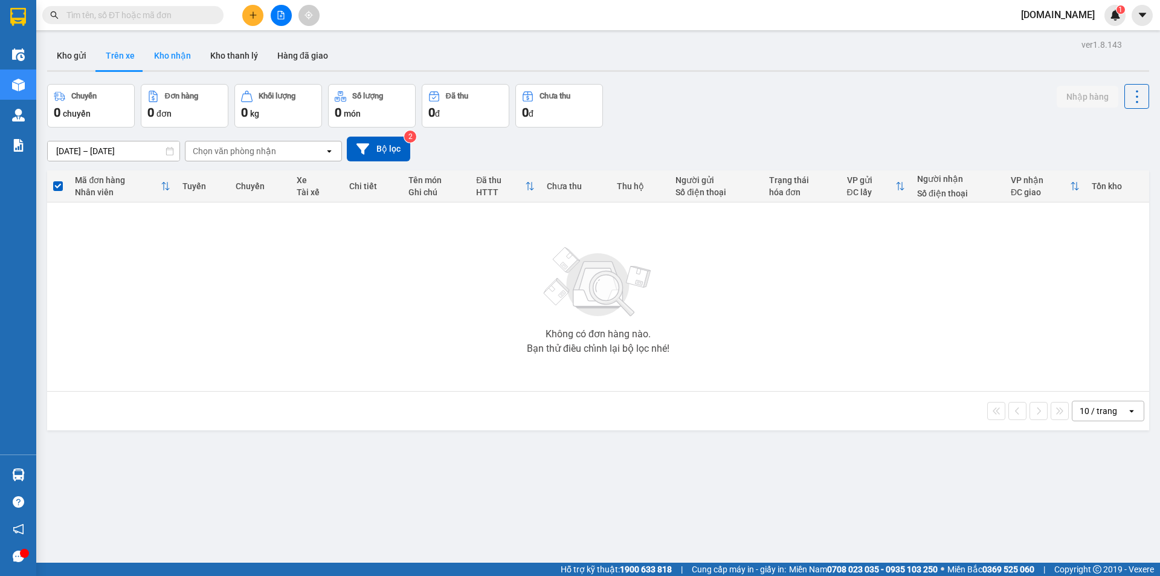
click at [172, 60] on button "Kho nhận" at bounding box center [172, 55] width 56 height 29
